Goal: Transaction & Acquisition: Subscribe to service/newsletter

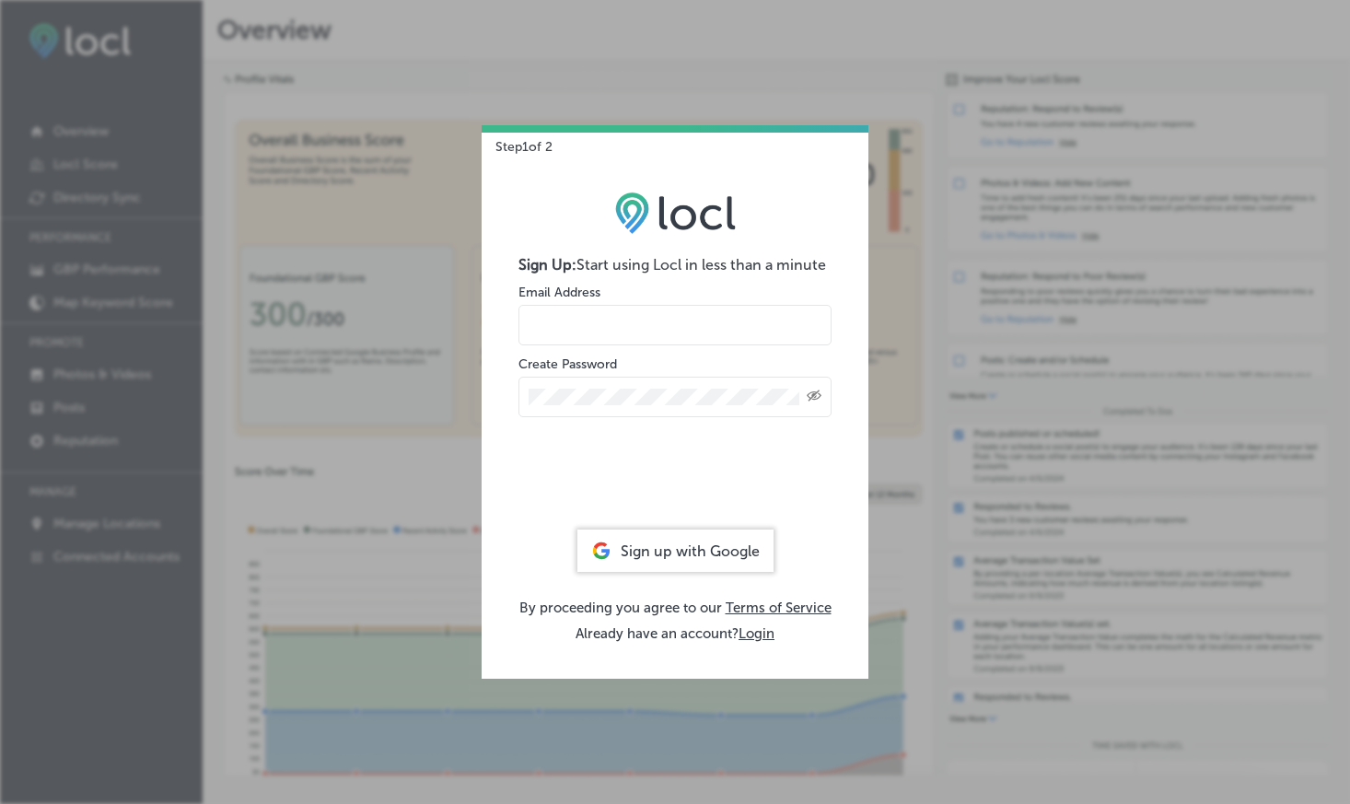
click at [589, 322] on input "email" at bounding box center [675, 325] width 313 height 41
type input "[EMAIL_ADDRESS][DOMAIN_NAME]"
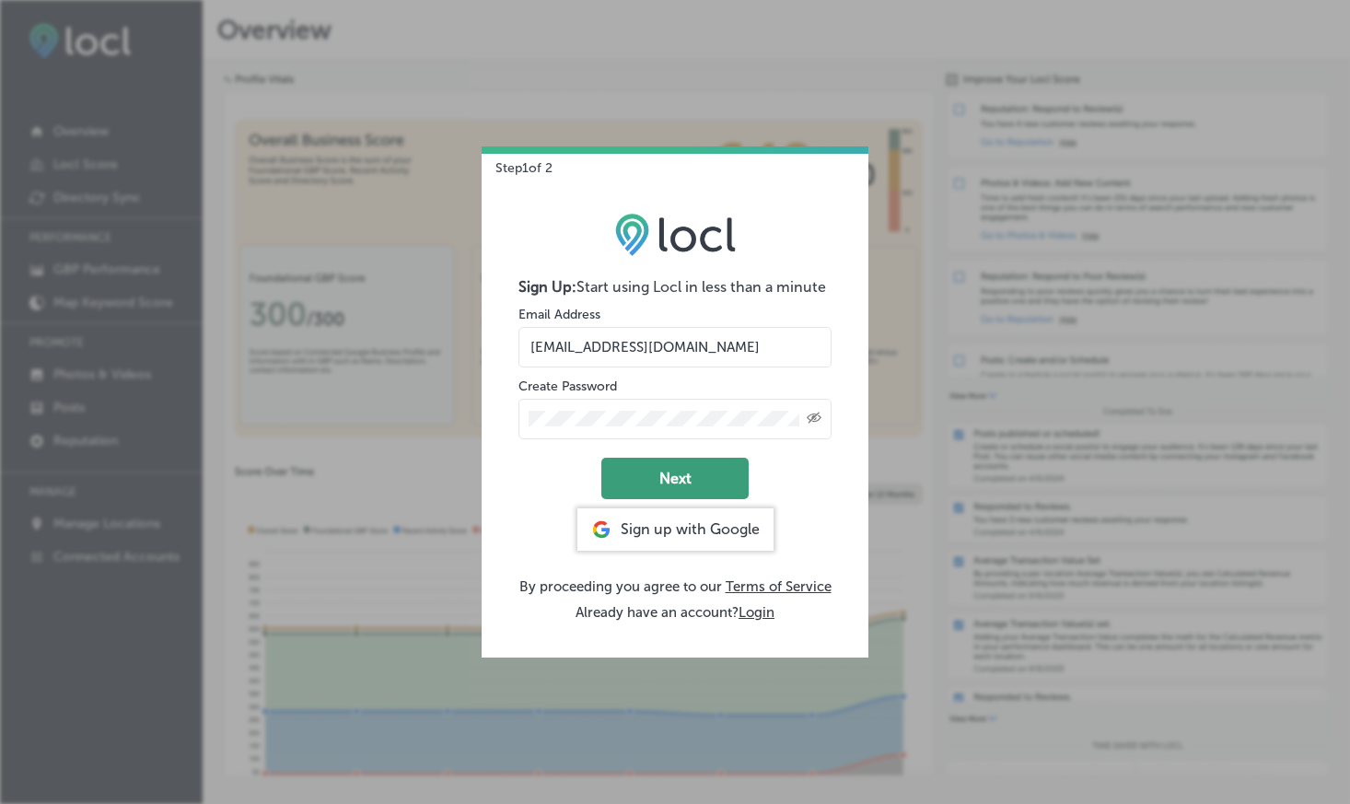
click at [681, 468] on button "Next" at bounding box center [674, 478] width 147 height 41
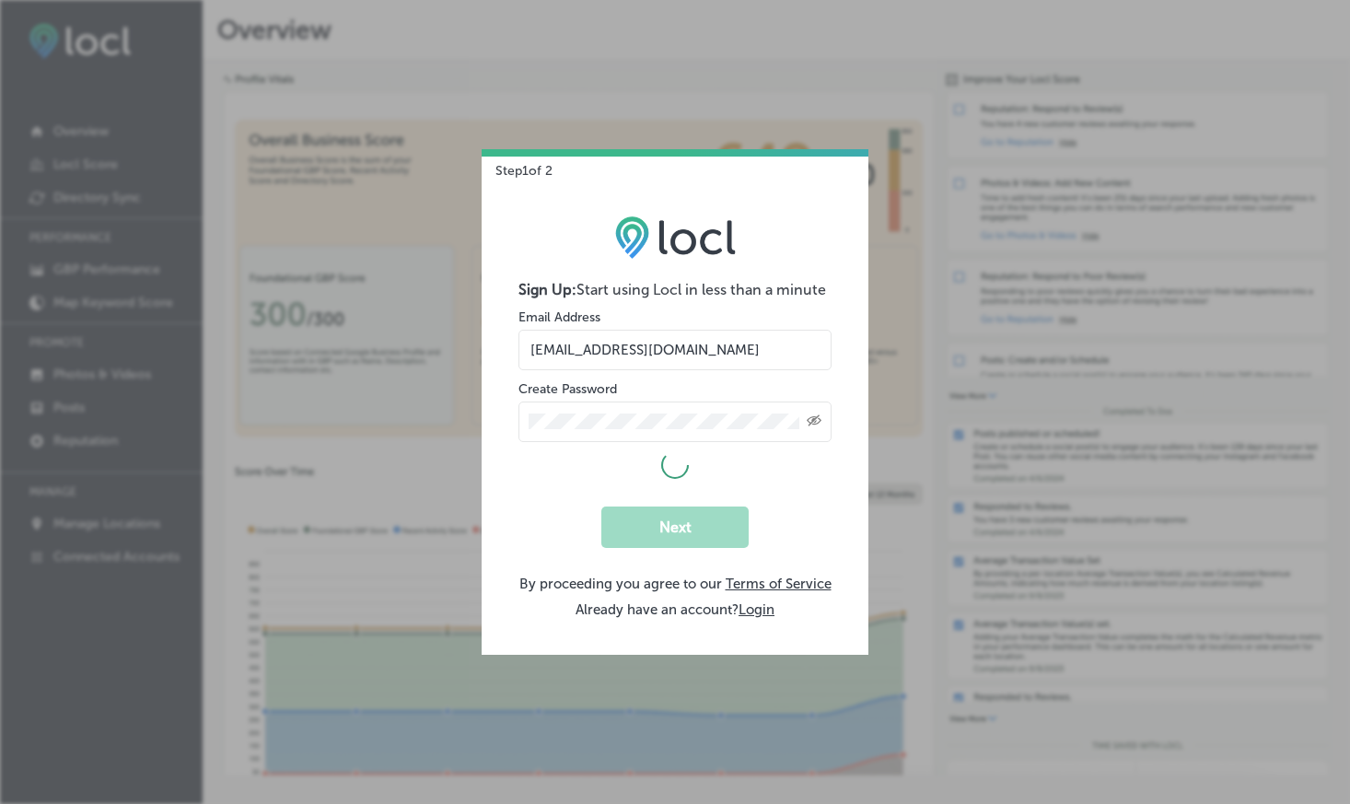
select select "US"
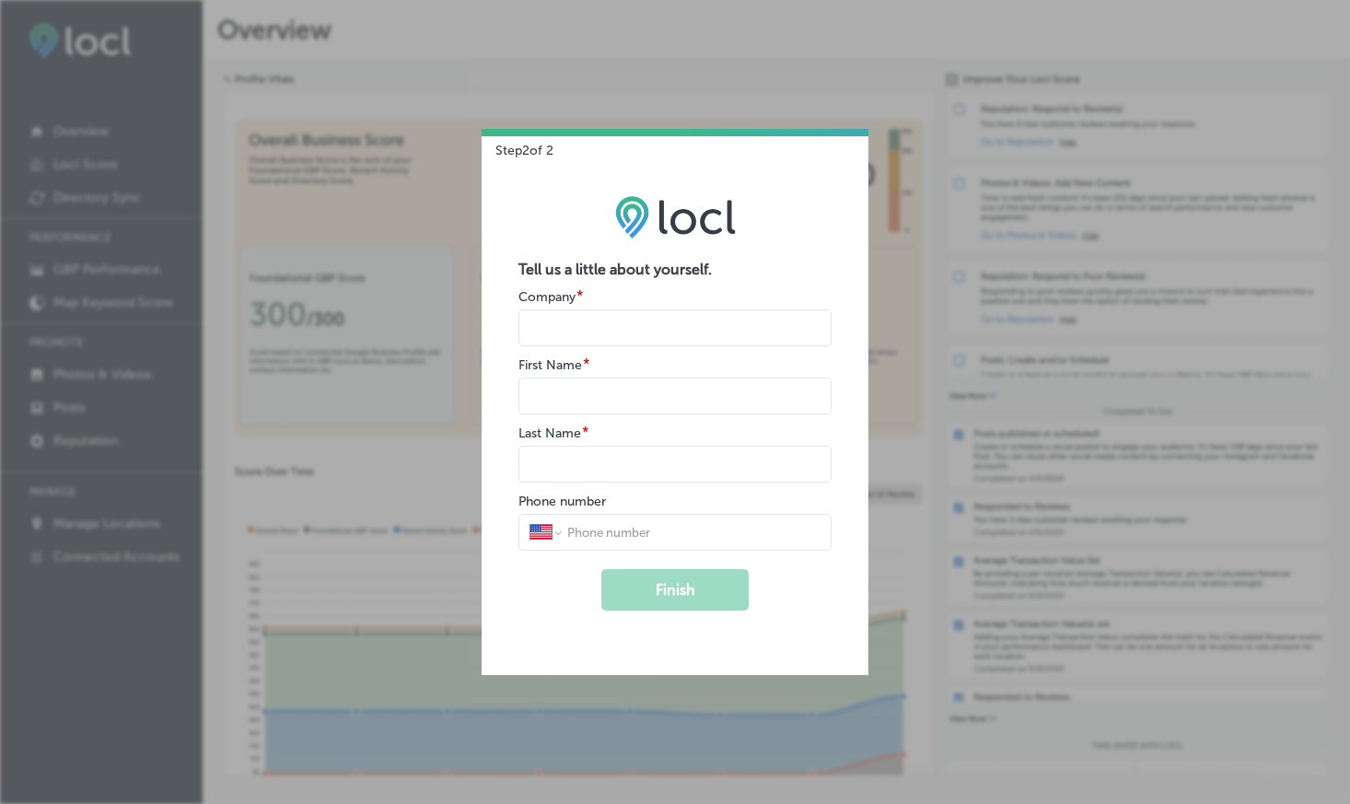
click at [598, 322] on input "name" at bounding box center [675, 327] width 313 height 37
type input "Mystical"
type input "Guy"
type input "Serwin"
click at [792, 606] on form "Tell us a little about yourself. Company * First Name * Last Name * Phone numbe…" at bounding box center [675, 436] width 313 height 350
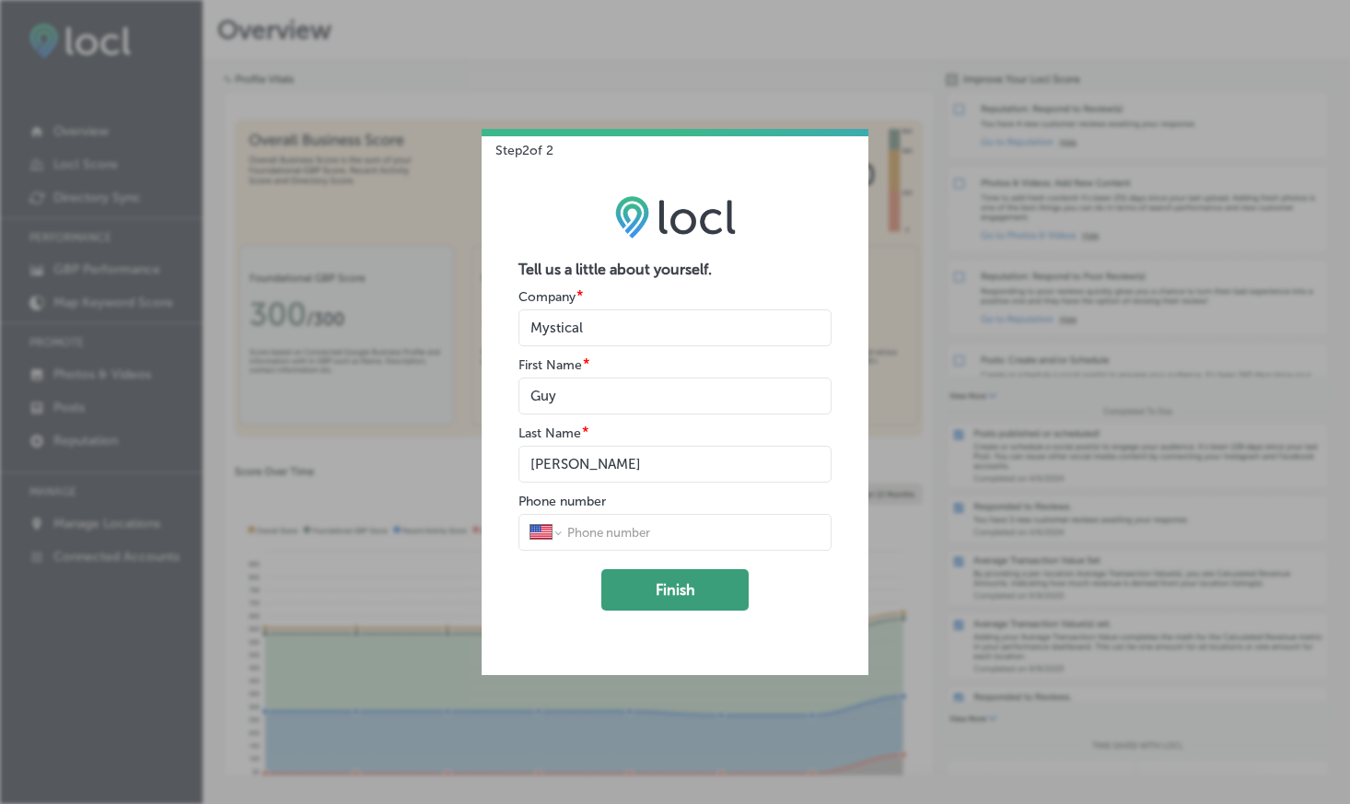
click at [694, 587] on button "Finish" at bounding box center [674, 589] width 147 height 41
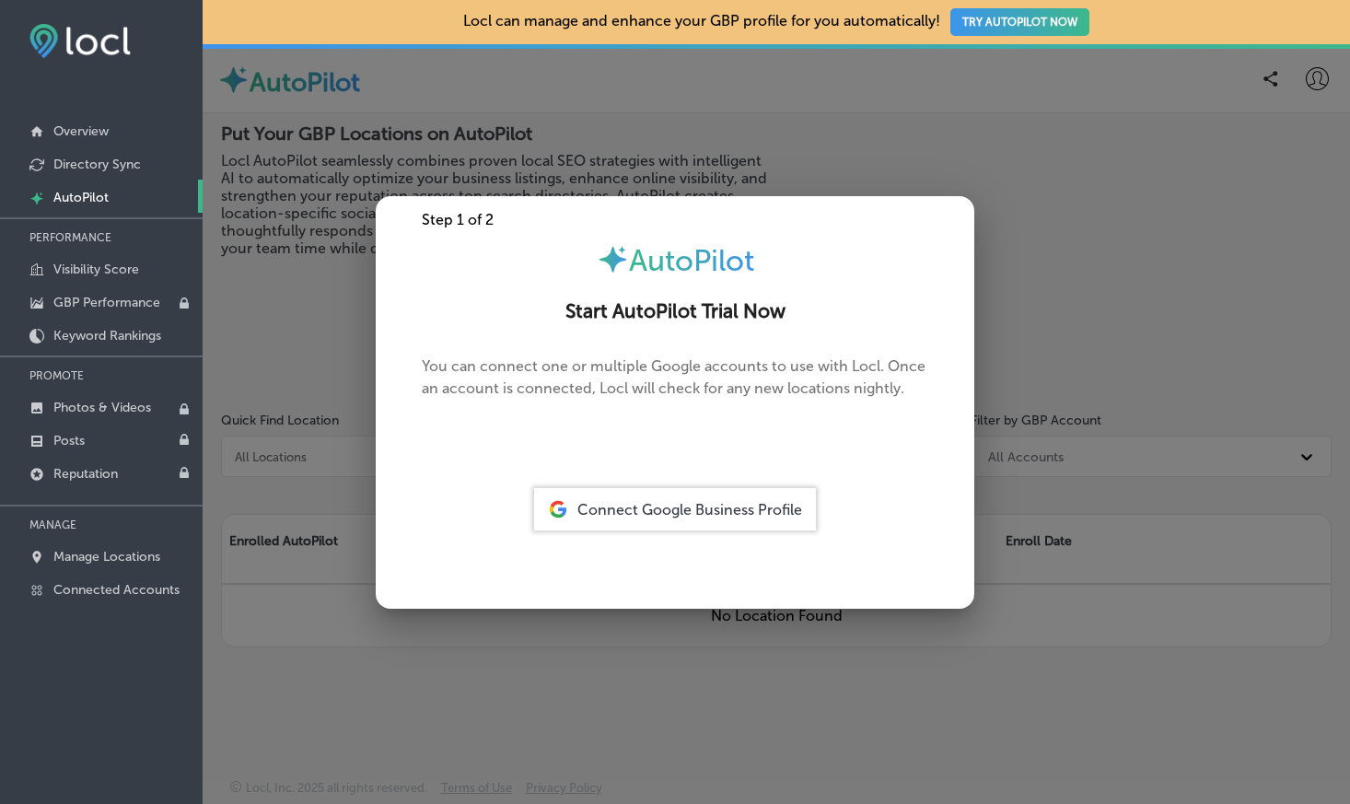
click at [640, 502] on span "Connect Google Business Profile" at bounding box center [690, 510] width 225 height 18
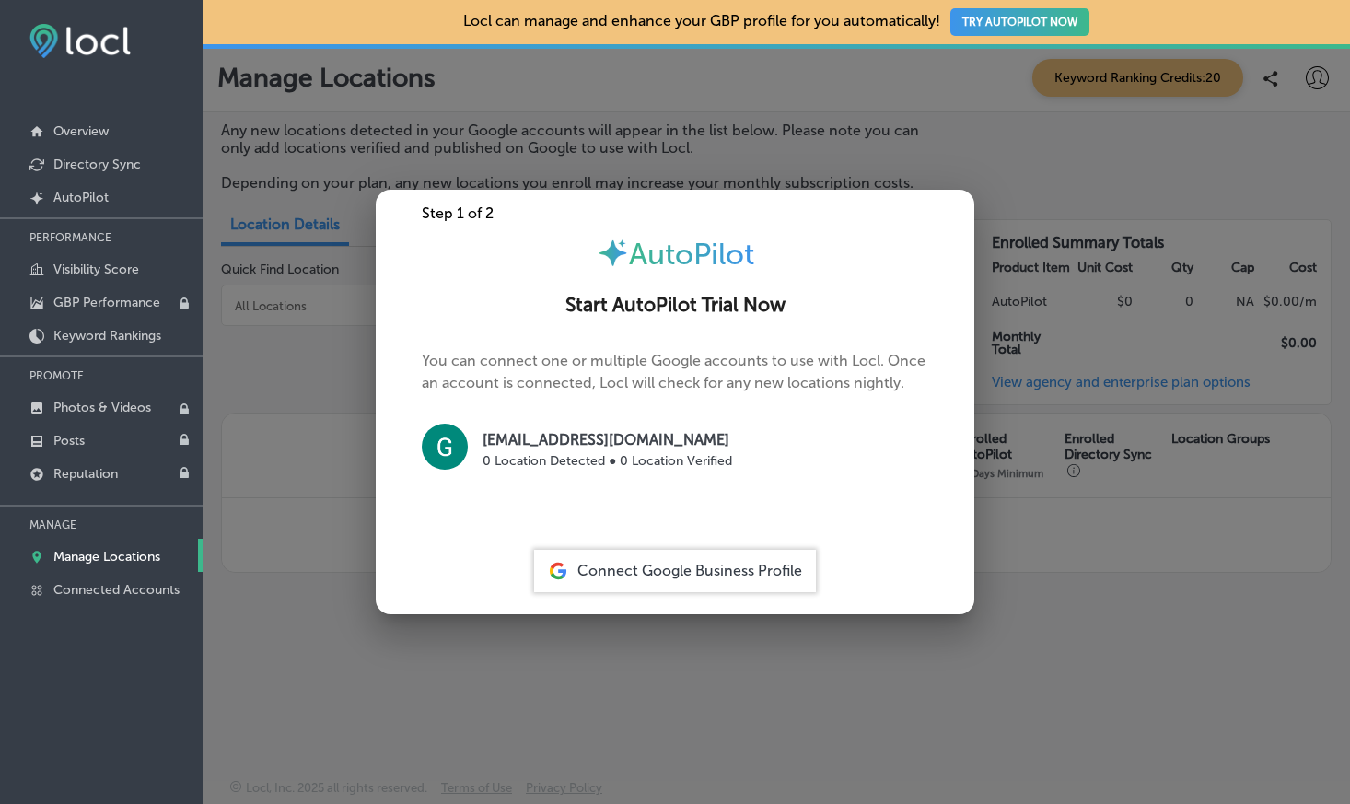
click at [647, 578] on span "Connect Google Business Profile" at bounding box center [690, 571] width 225 height 18
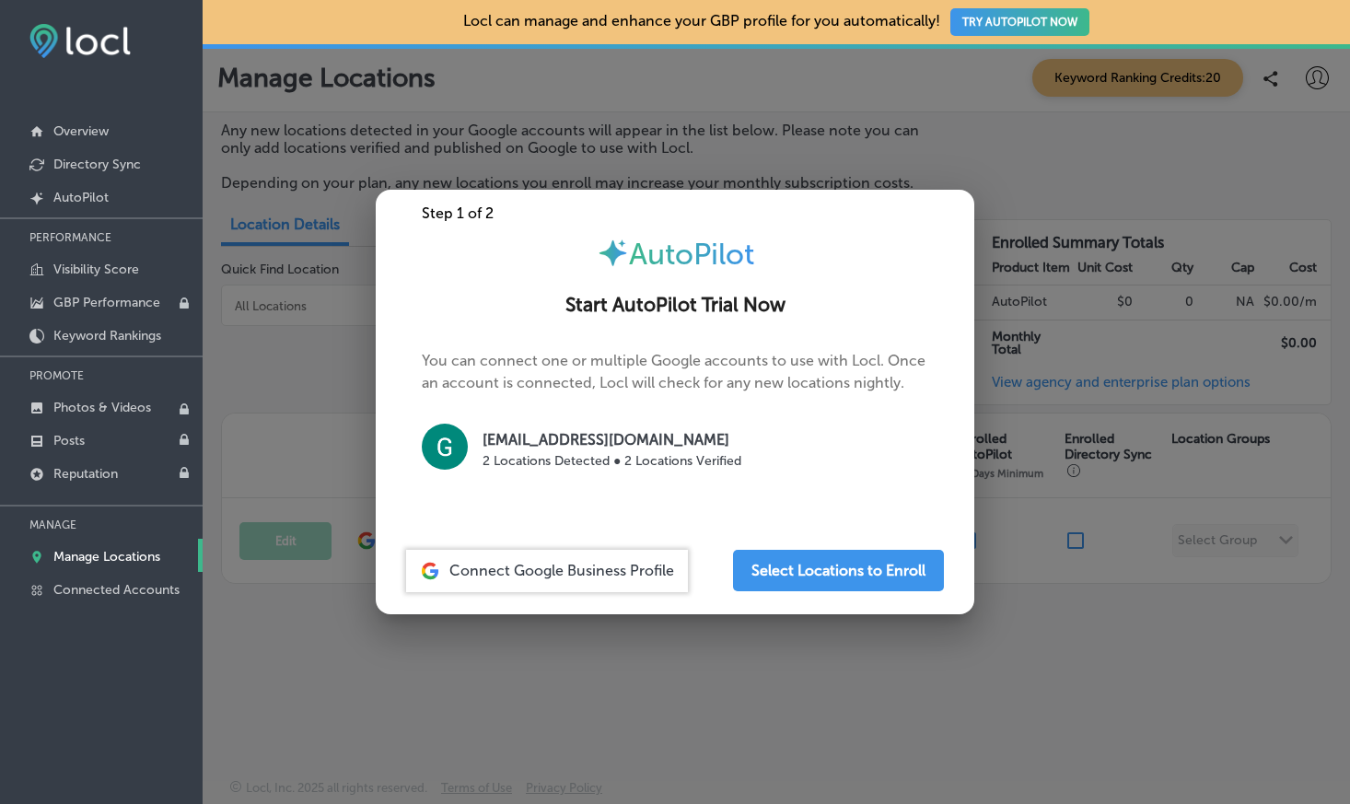
click at [557, 579] on div "Connect Google Business Profile" at bounding box center [547, 571] width 282 height 42
click at [539, 449] on p "[EMAIL_ADDRESS][DOMAIN_NAME]" at bounding box center [612, 440] width 259 height 22
click at [526, 440] on p "[EMAIL_ADDRESS][DOMAIN_NAME]" at bounding box center [612, 440] width 259 height 22
click at [787, 571] on button "Select Locations to Enroll" at bounding box center [838, 570] width 211 height 41
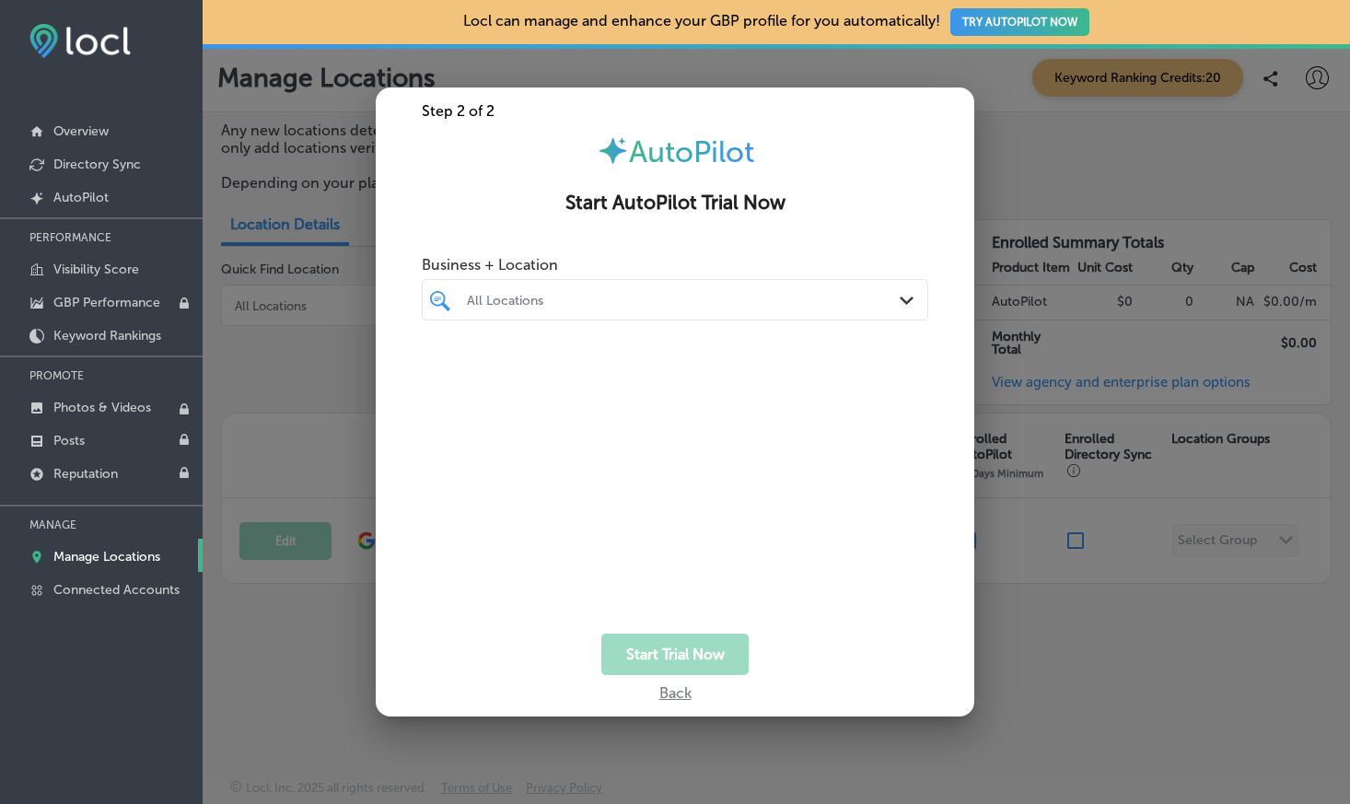
click at [803, 303] on div "All Locations" at bounding box center [684, 300] width 435 height 16
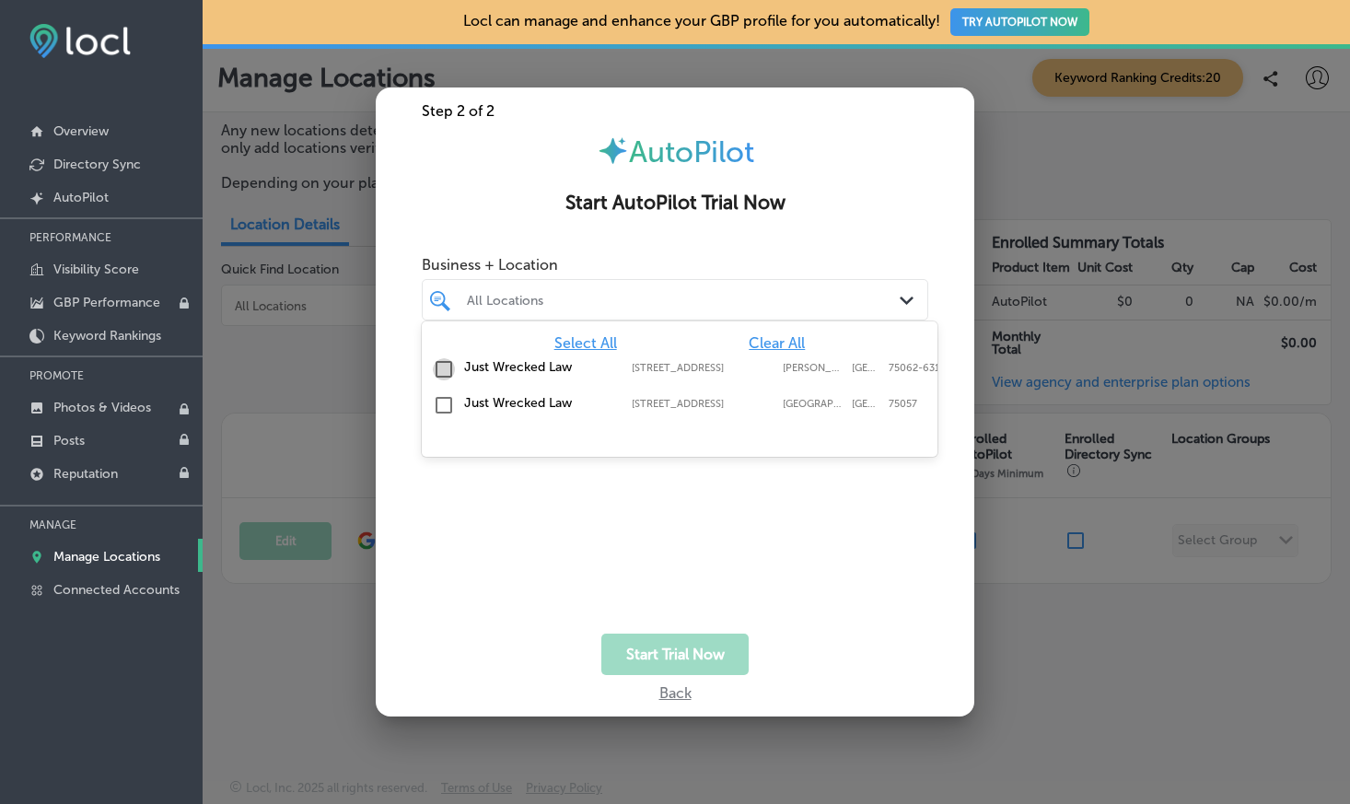
click at [446, 366] on input "checkbox" at bounding box center [444, 369] width 22 height 22
click at [446, 399] on input "checkbox" at bounding box center [444, 405] width 22 height 22
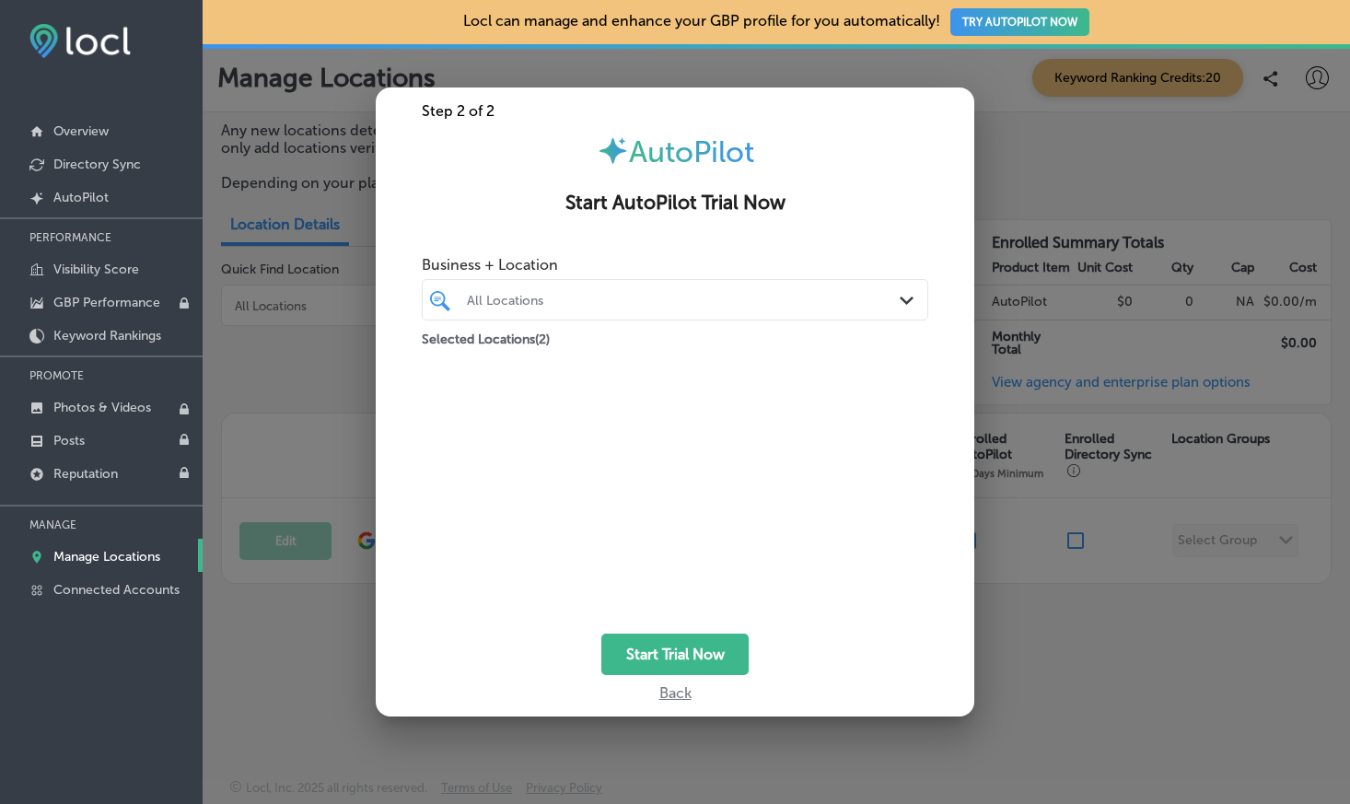
click at [735, 550] on div "Business + Location All Locations Path Created with Sketch. Selected Locations …" at bounding box center [675, 422] width 507 height 350
click at [691, 644] on button "Start Trial Now" at bounding box center [674, 654] width 147 height 41
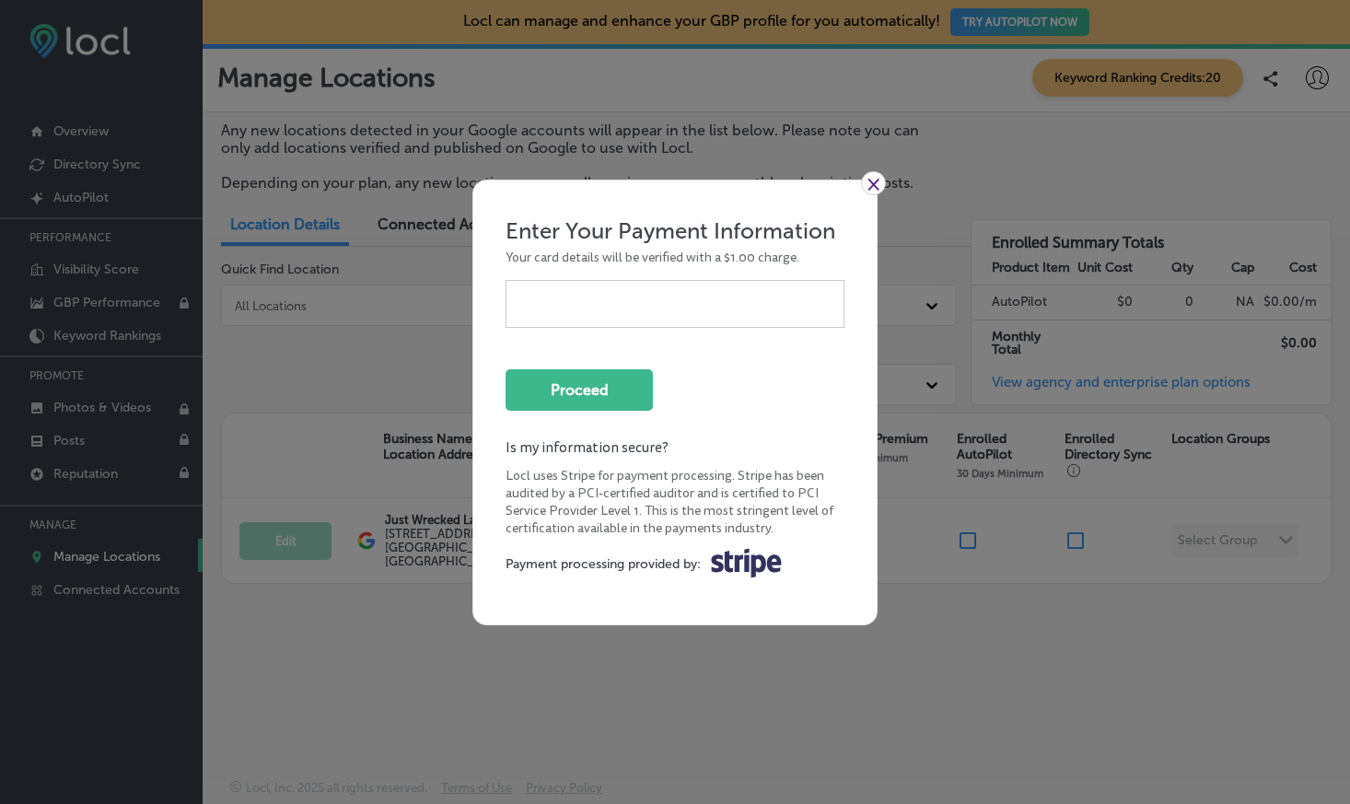
click at [872, 182] on link "×" at bounding box center [873, 183] width 25 height 24
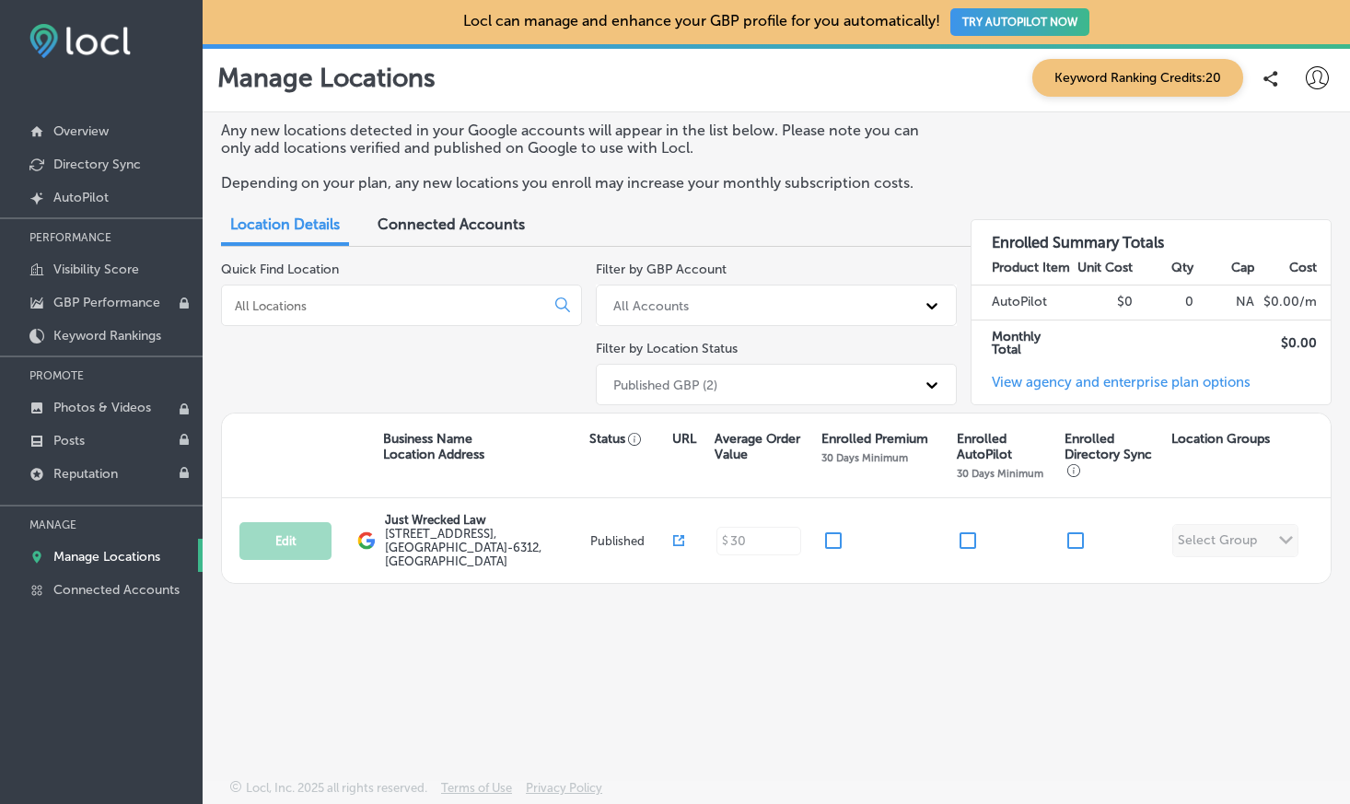
click at [1045, 383] on link "View agency and enterprise plan options" at bounding box center [1111, 389] width 279 height 30
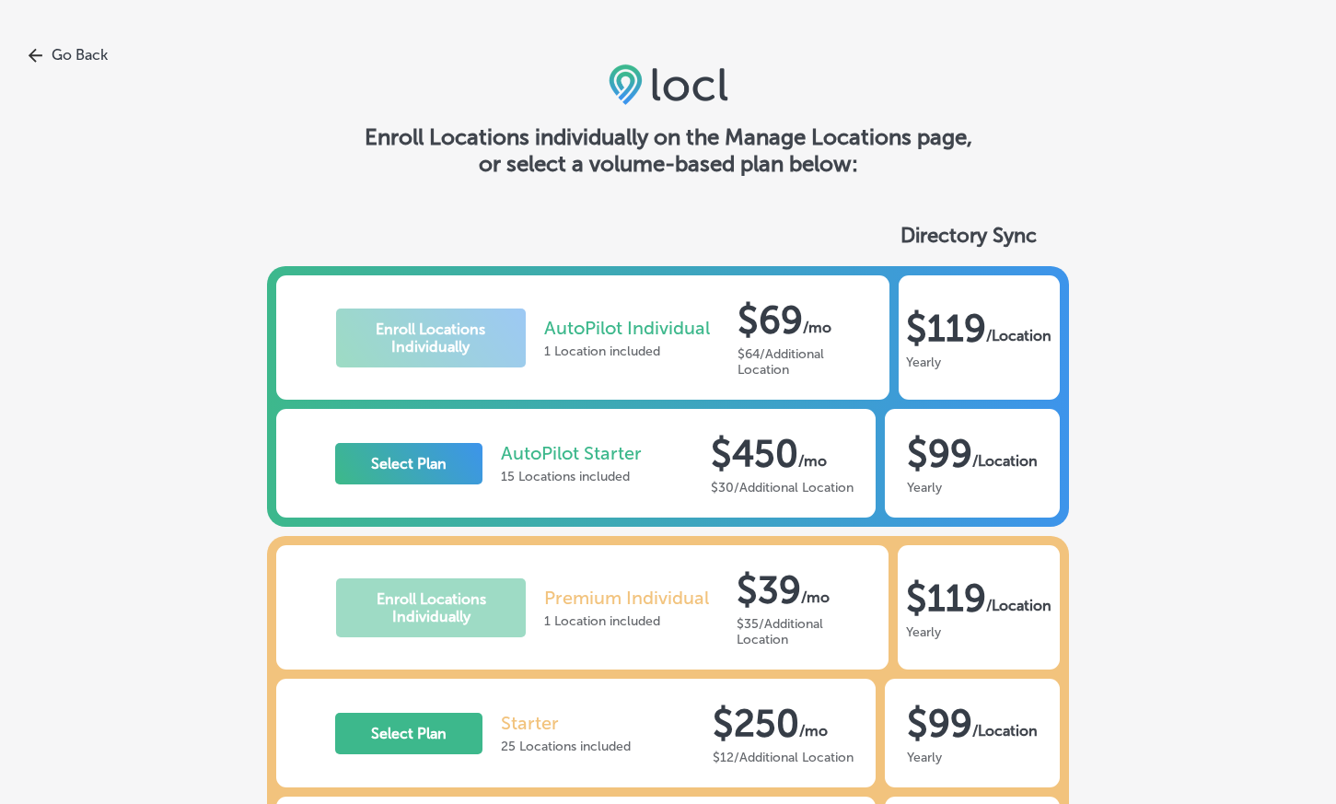
click at [73, 54] on link "Go Back" at bounding box center [668, 55] width 1336 height 18
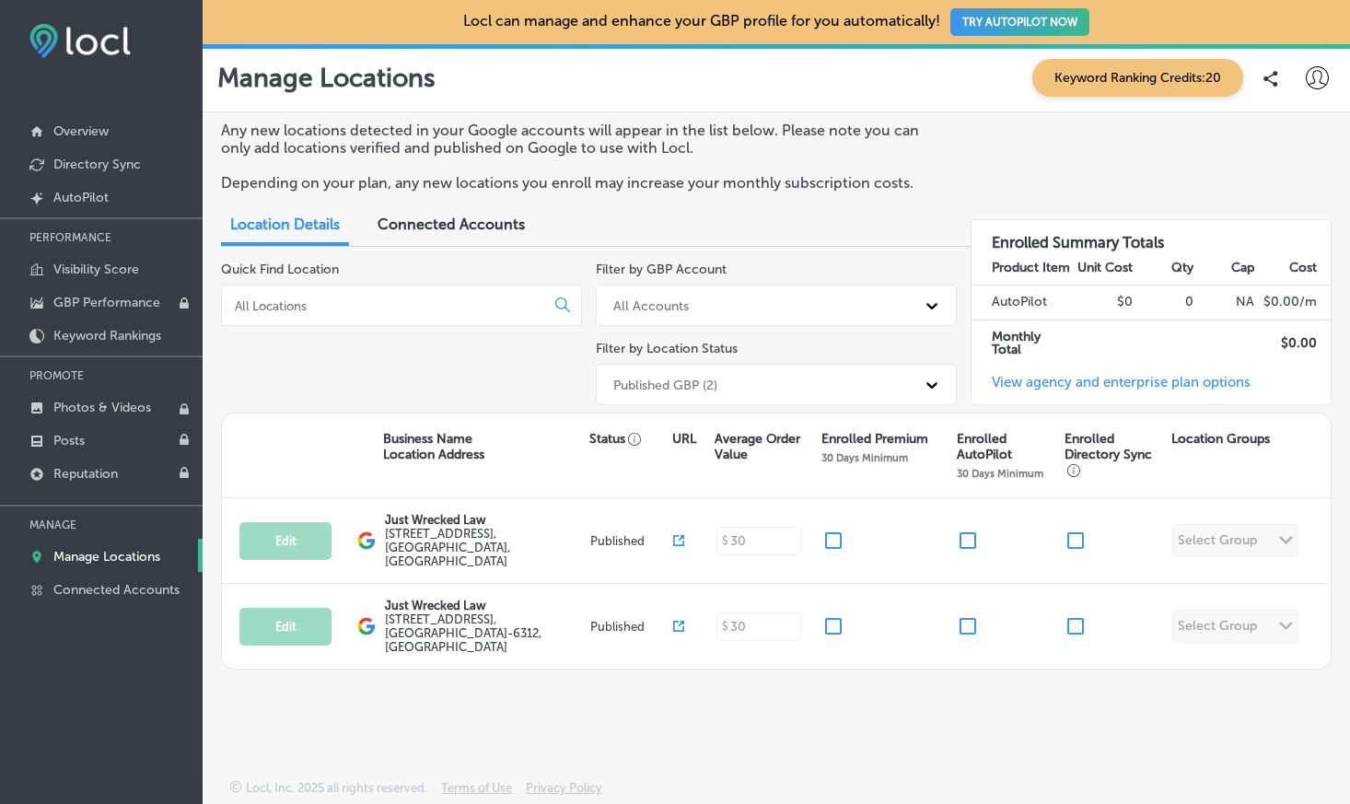
click at [117, 555] on p "Manage Locations" at bounding box center [106, 557] width 107 height 16
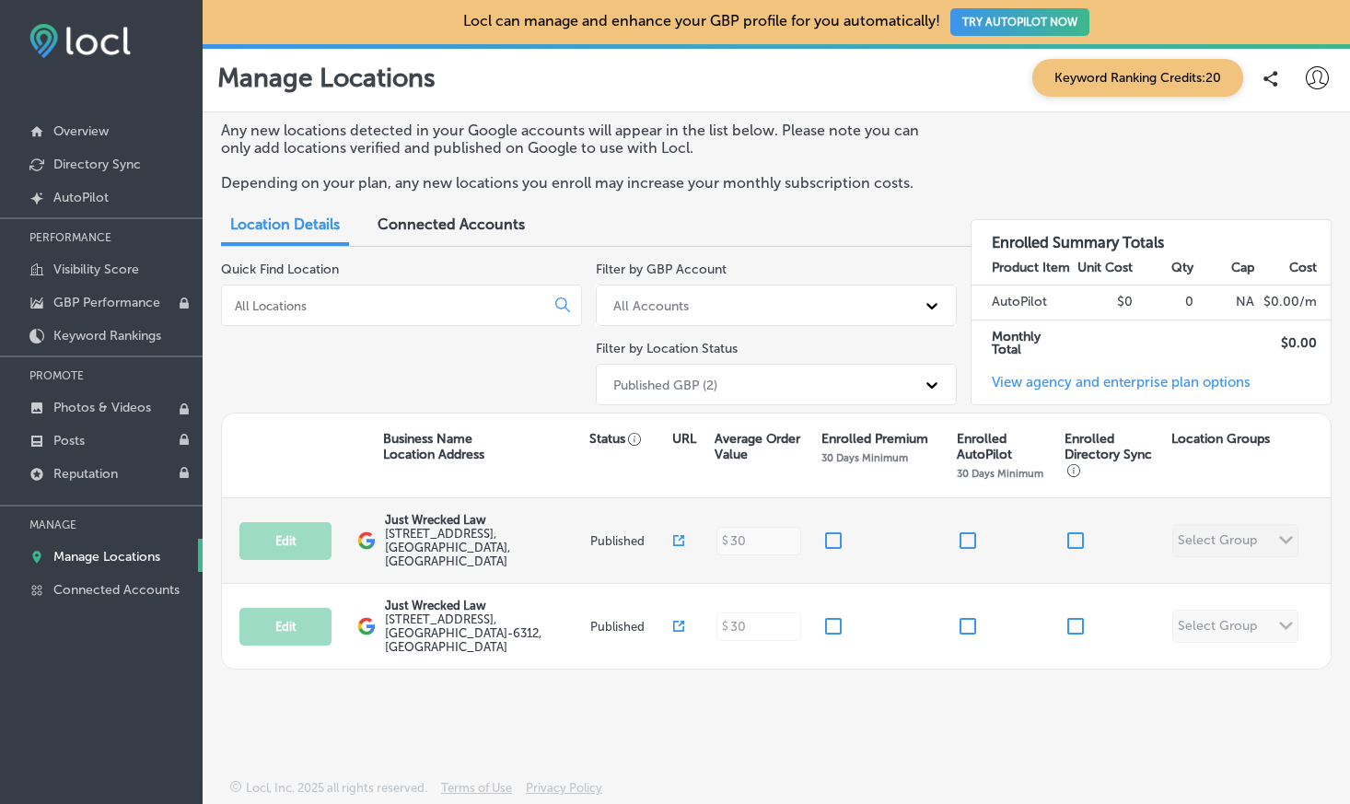
click at [972, 532] on input "checkbox" at bounding box center [968, 541] width 22 height 22
checkbox input "false"
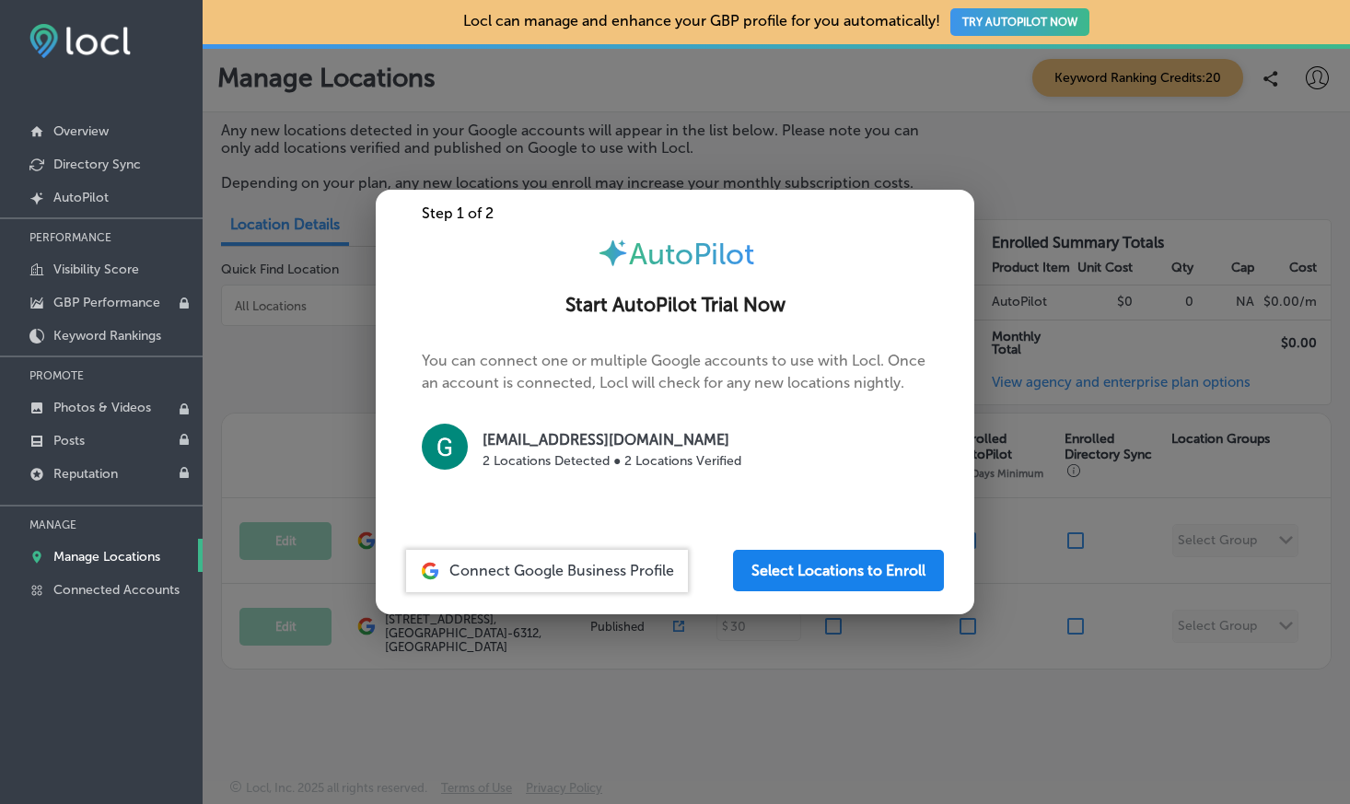
click at [881, 574] on button "Select Locations to Enroll" at bounding box center [838, 570] width 211 height 41
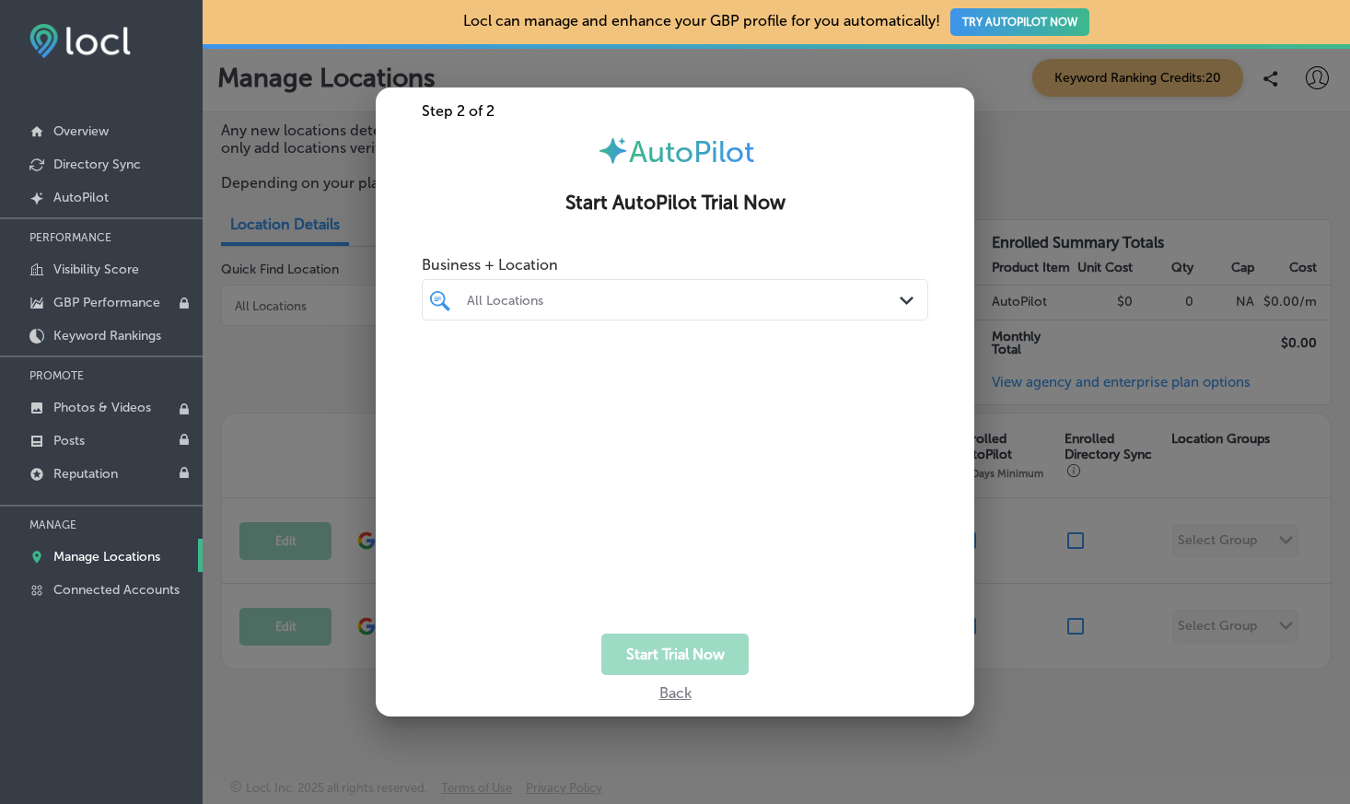
click at [599, 303] on div "All Locations" at bounding box center [684, 300] width 435 height 16
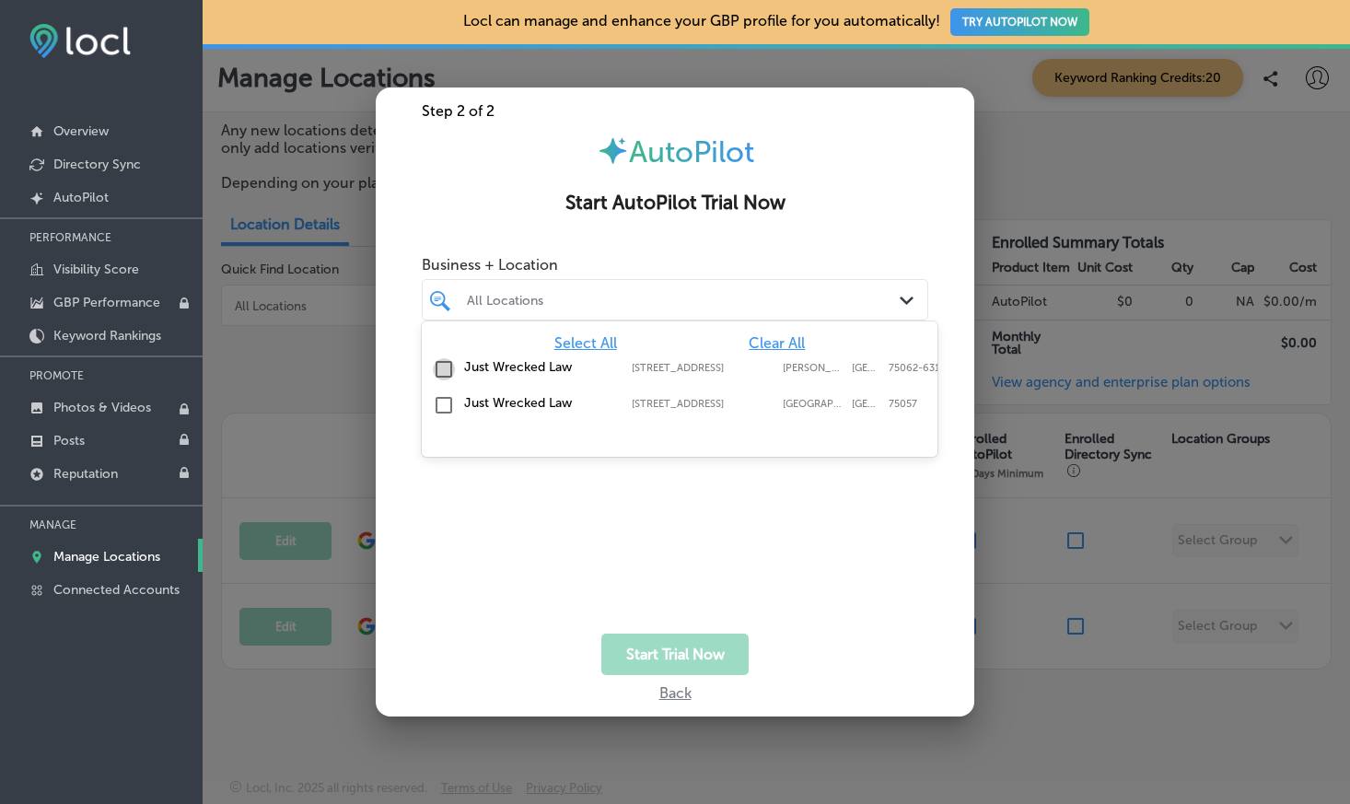
click at [444, 363] on input "checkbox" at bounding box center [444, 369] width 22 height 22
click at [440, 403] on input "checkbox" at bounding box center [444, 405] width 22 height 22
click at [660, 558] on div "Business + Location option 345 West Main Street, selected. option 345 West Main…" at bounding box center [675, 422] width 507 height 350
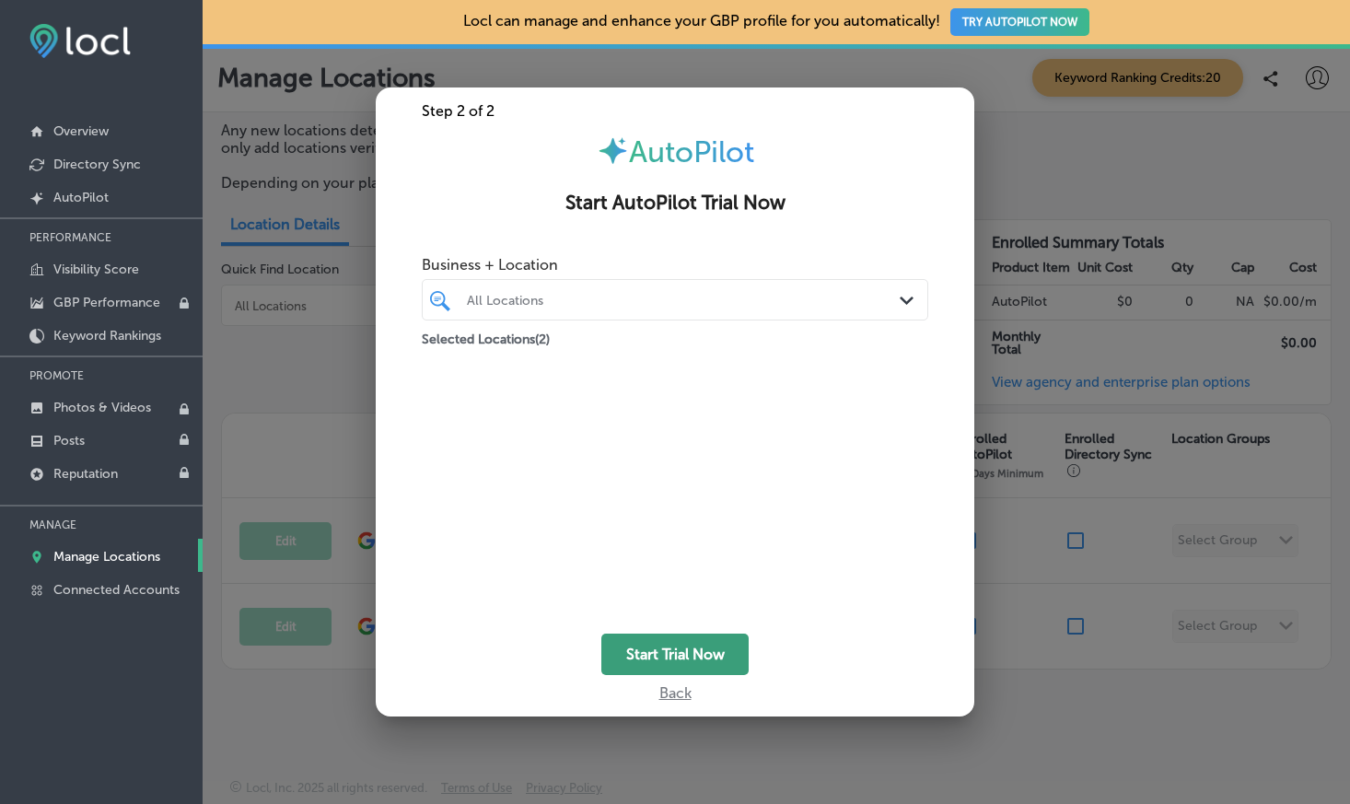
click at [713, 656] on button "Start Trial Now" at bounding box center [674, 654] width 147 height 41
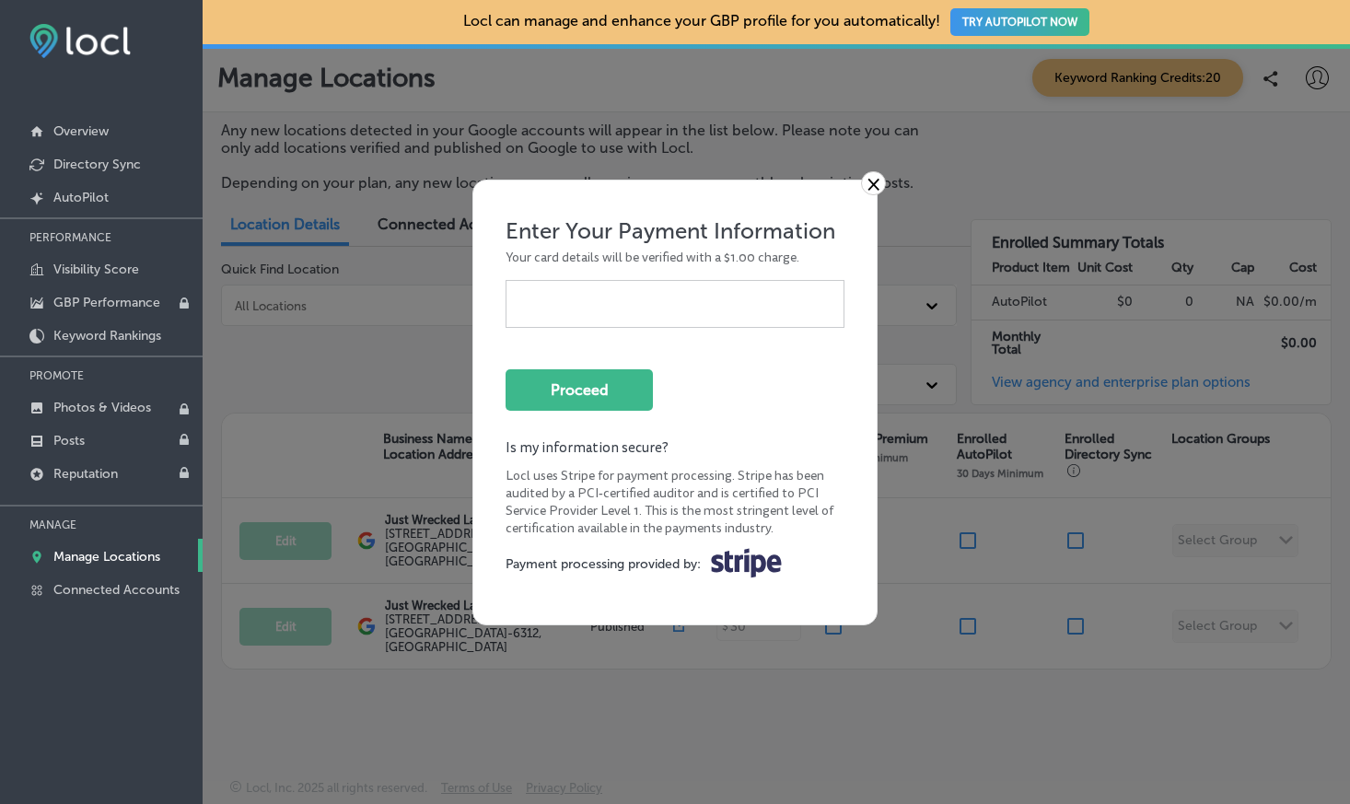
click at [871, 180] on link "×" at bounding box center [873, 183] width 25 height 24
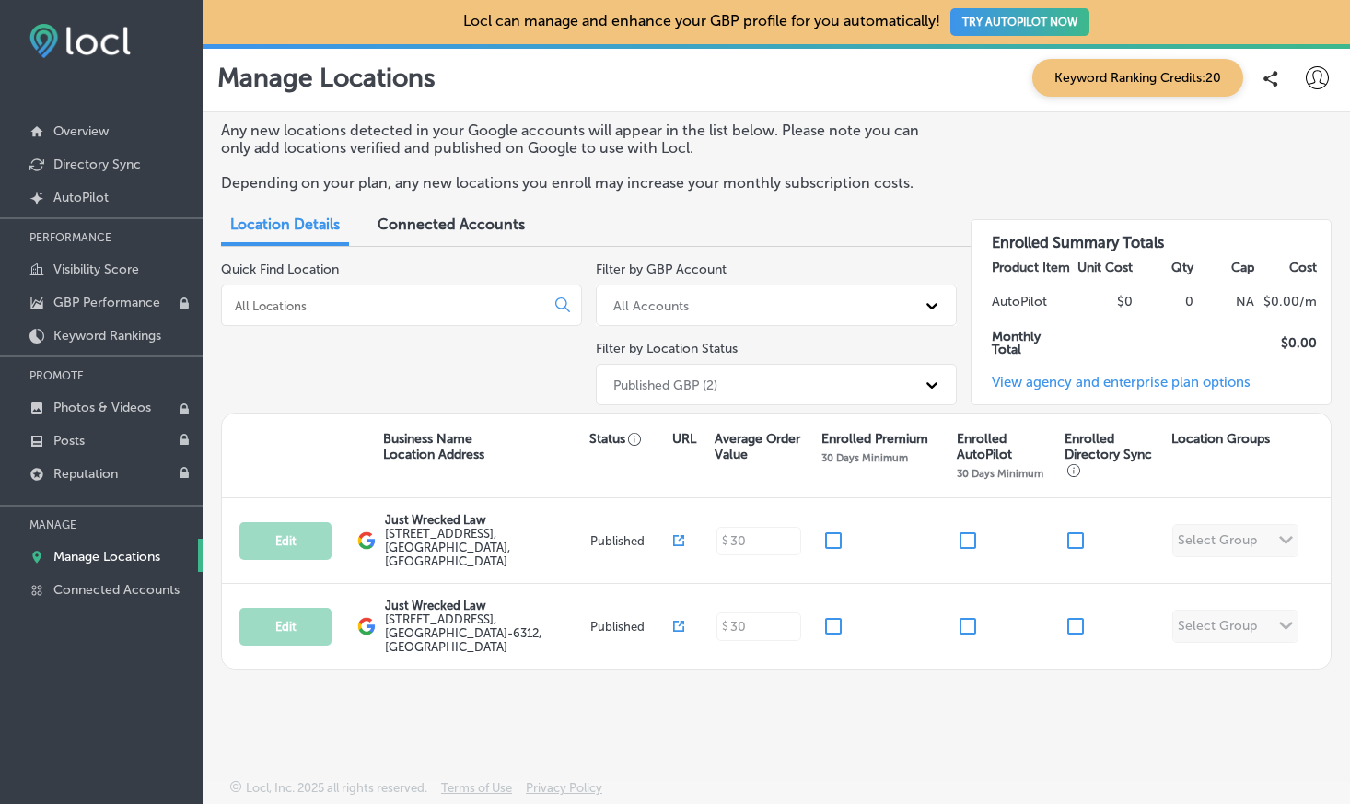
click at [1056, 381] on link "View agency and enterprise plan options" at bounding box center [1111, 389] width 279 height 30
